Goal: Navigation & Orientation: Find specific page/section

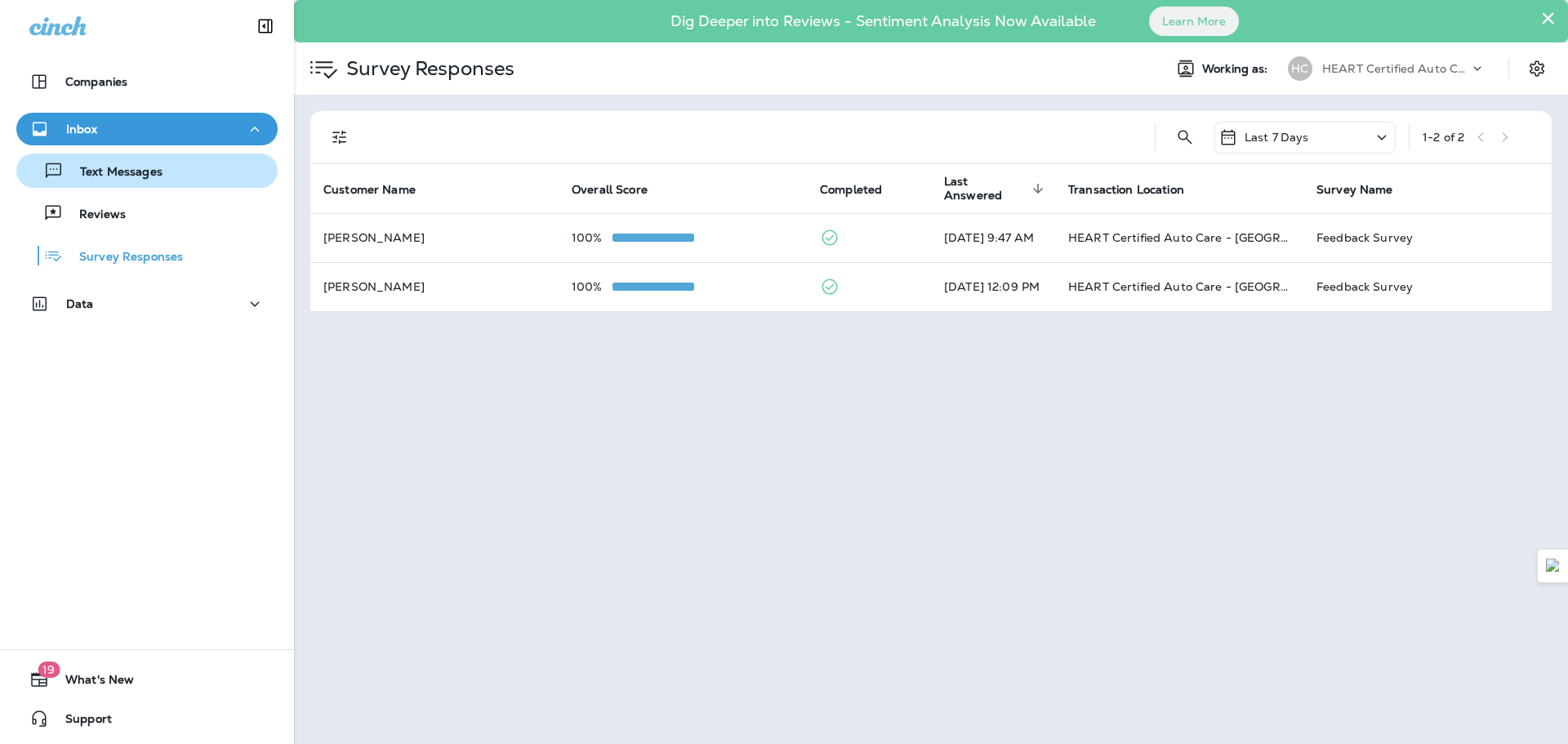
click at [111, 179] on p "Text Messages" at bounding box center [113, 173] width 99 height 16
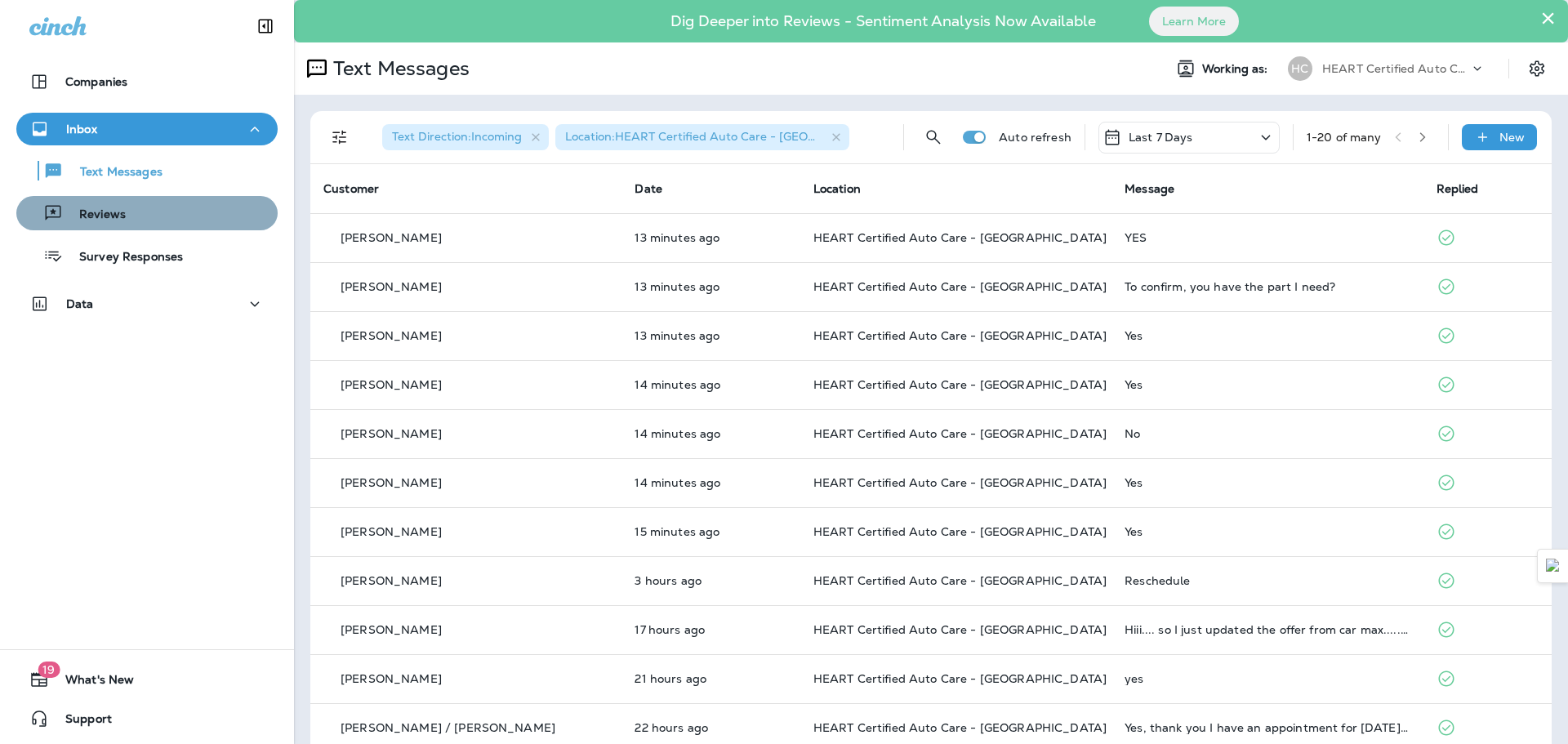
click at [147, 214] on div "Reviews" at bounding box center [147, 213] width 248 height 24
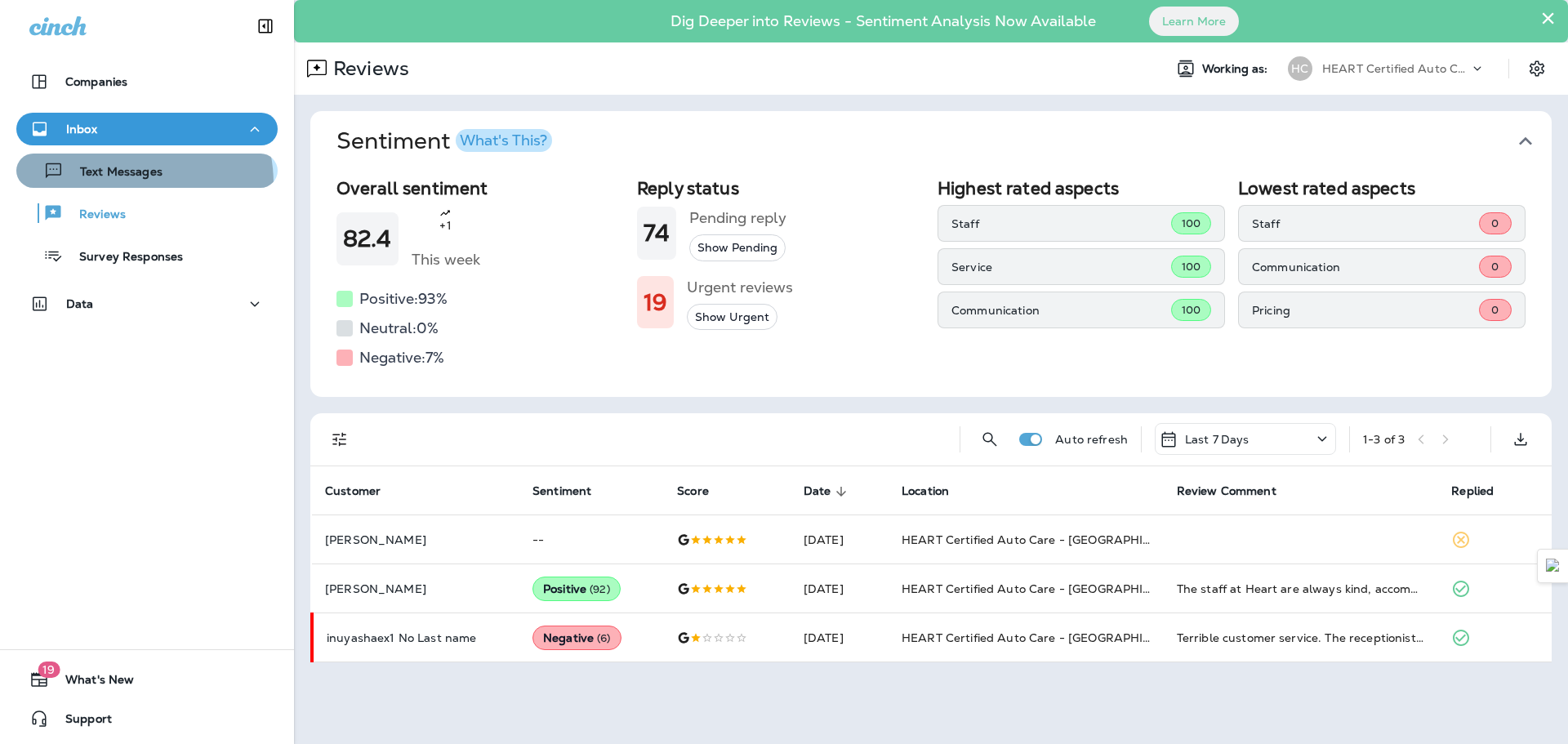
click at [110, 185] on button "Text Messages" at bounding box center [147, 171] width 261 height 35
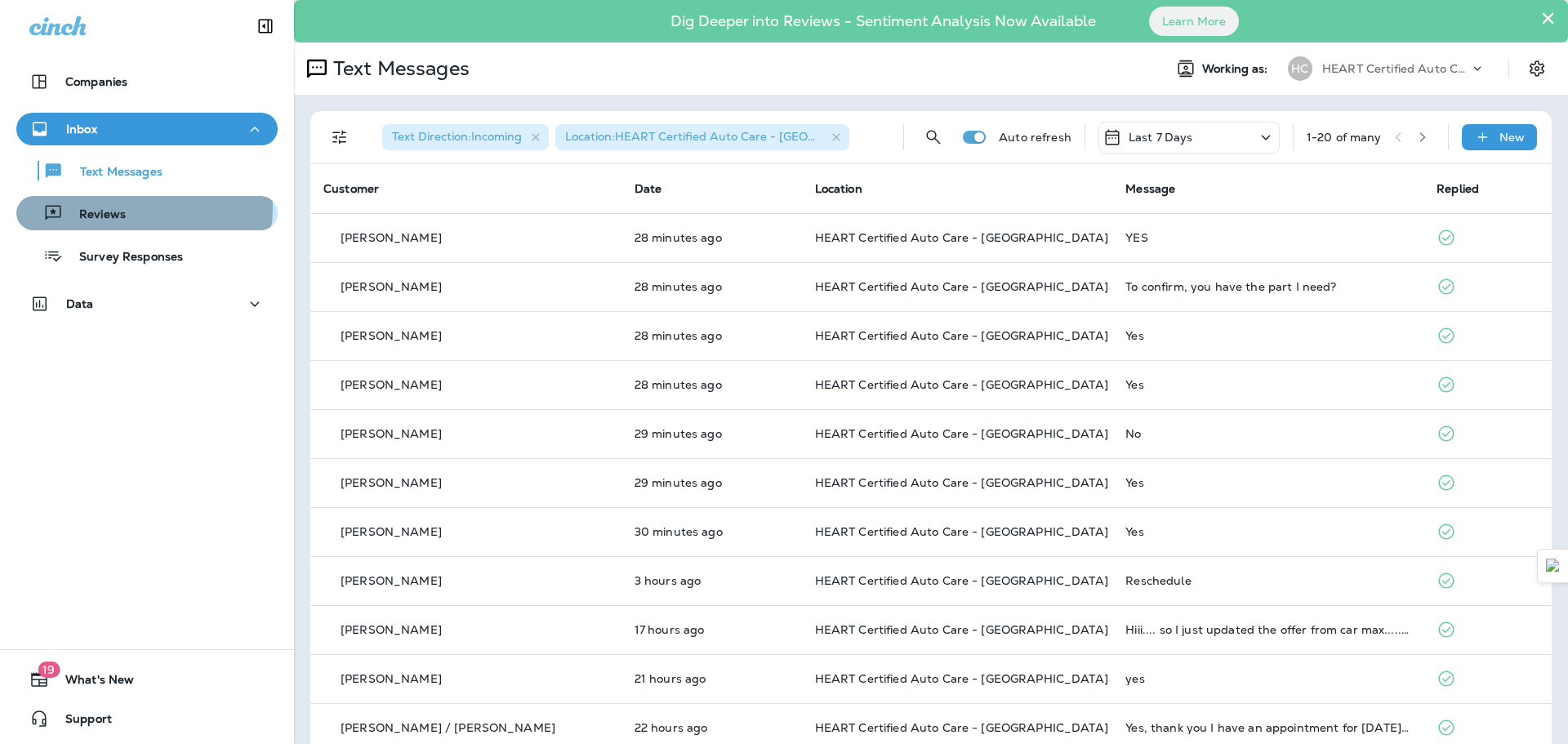
click at [130, 207] on div "Reviews" at bounding box center [147, 213] width 248 height 24
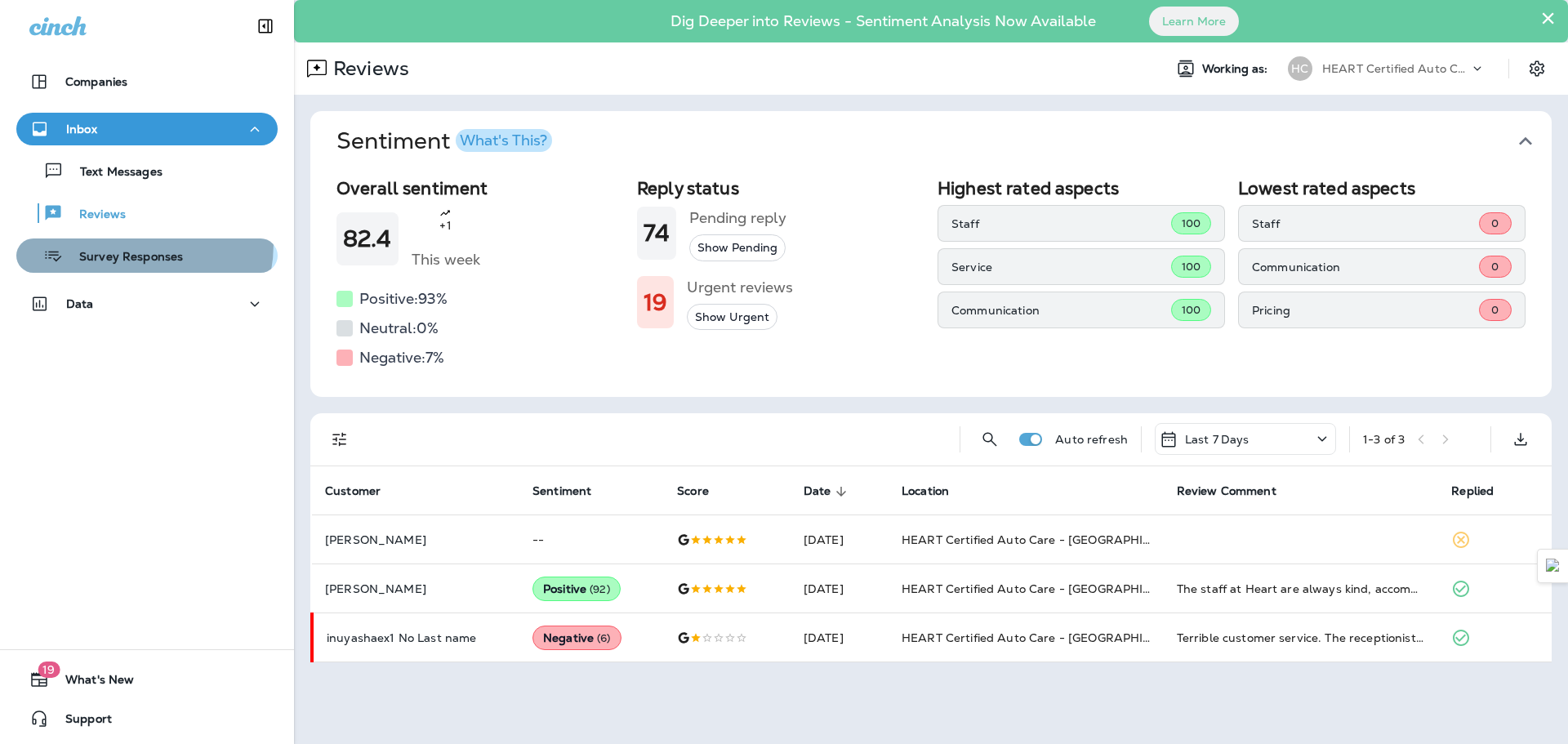
click at [120, 243] on div "Survey Responses" at bounding box center [102, 255] width 160 height 24
